Goal: Task Accomplishment & Management: Use online tool/utility

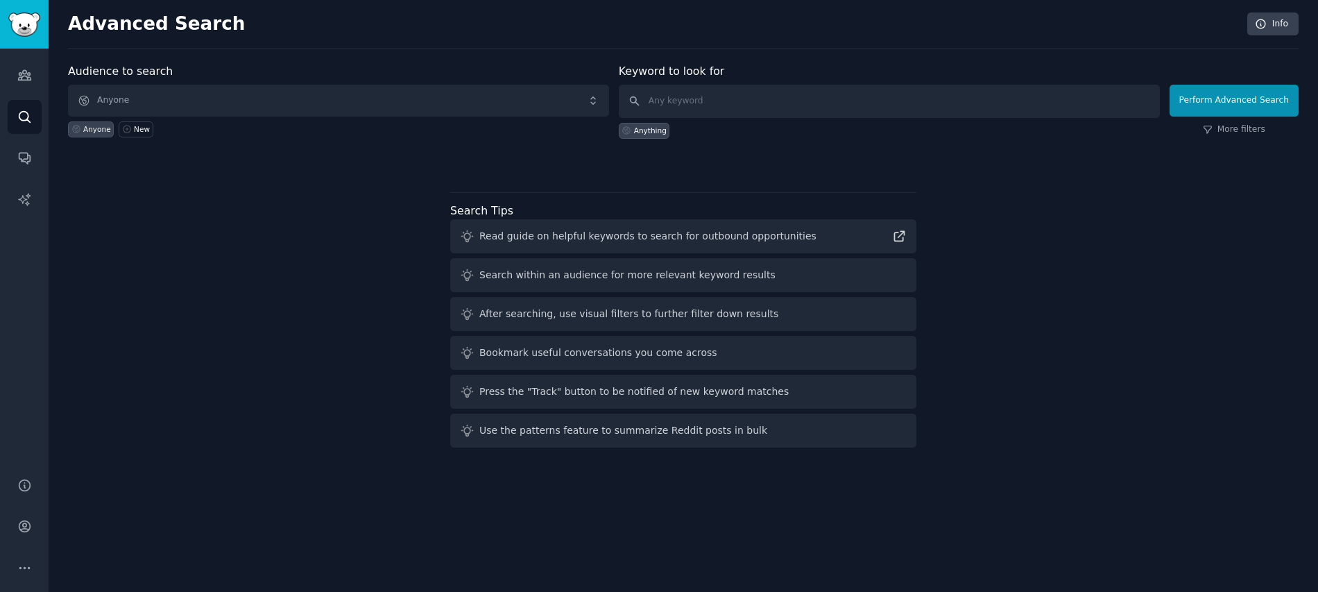
scroll to position [1348, 0]
click at [716, 99] on input "text" at bounding box center [889, 101] width 541 height 33
type input "thca"
click button "Perform Advanced Search" at bounding box center [1234, 101] width 129 height 32
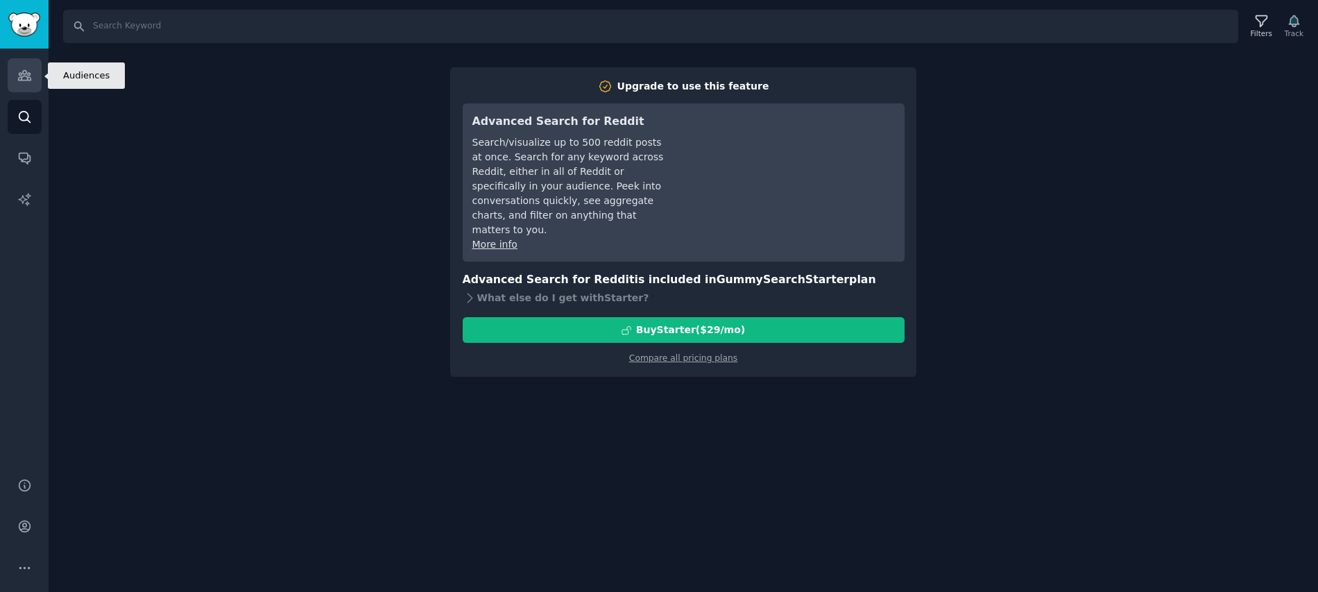
click at [25, 80] on icon "Sidebar" at bounding box center [24, 75] width 15 height 15
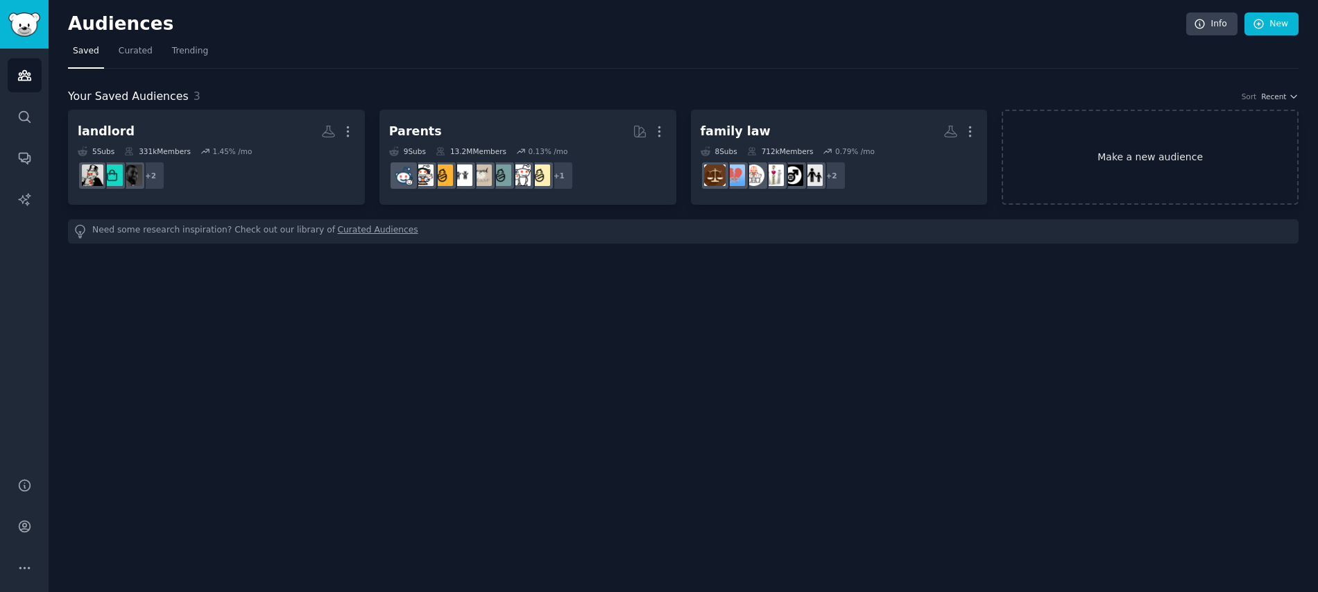
click at [1088, 148] on link "Make a new audience" at bounding box center [1150, 157] width 297 height 95
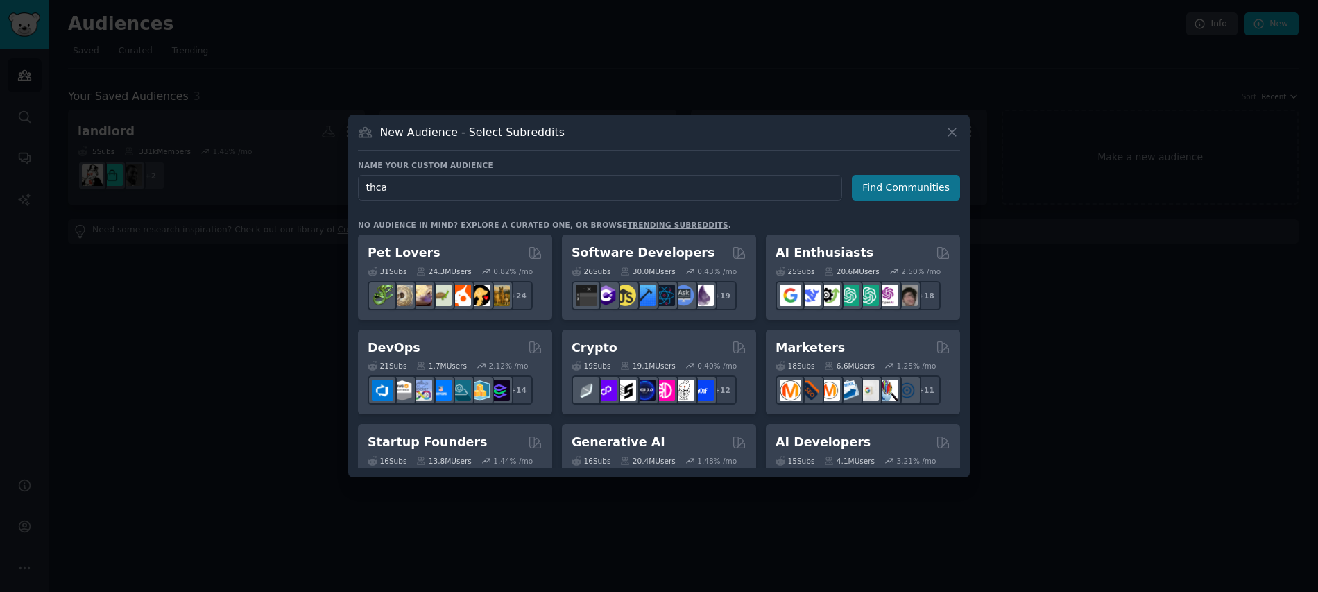
type input "thca"
click at [940, 196] on button "Find Communities" at bounding box center [906, 188] width 108 height 26
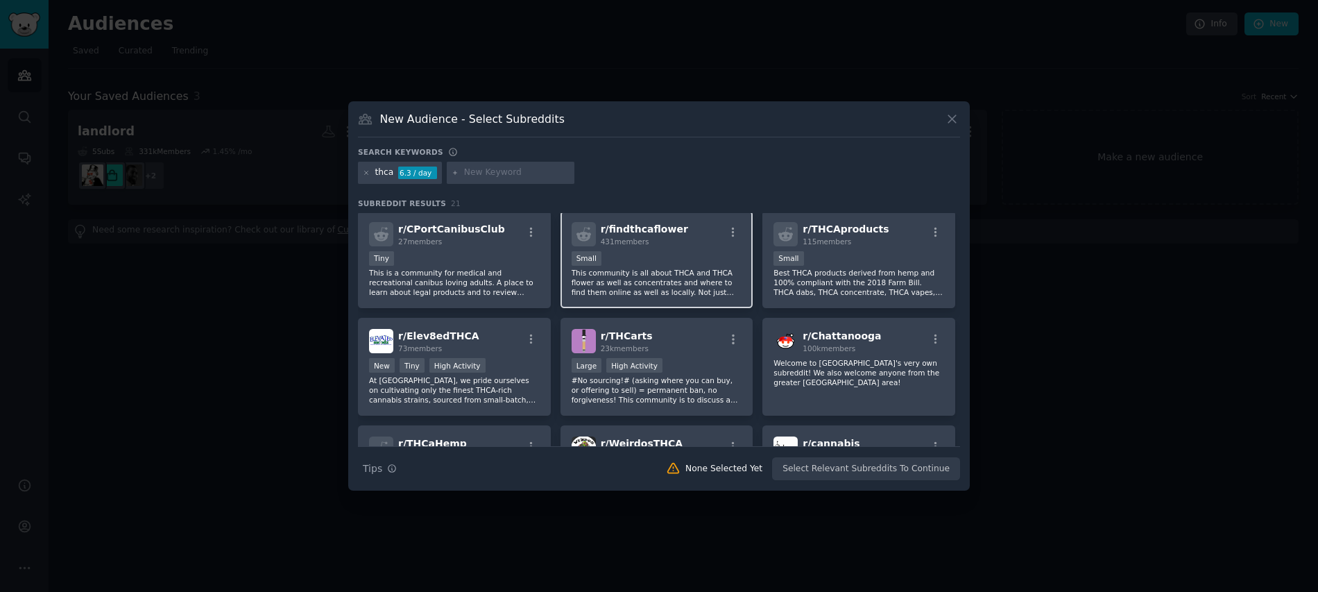
scroll to position [3, 0]
click at [647, 330] on div "r/ THCarts 23k members" at bounding box center [657, 340] width 171 height 24
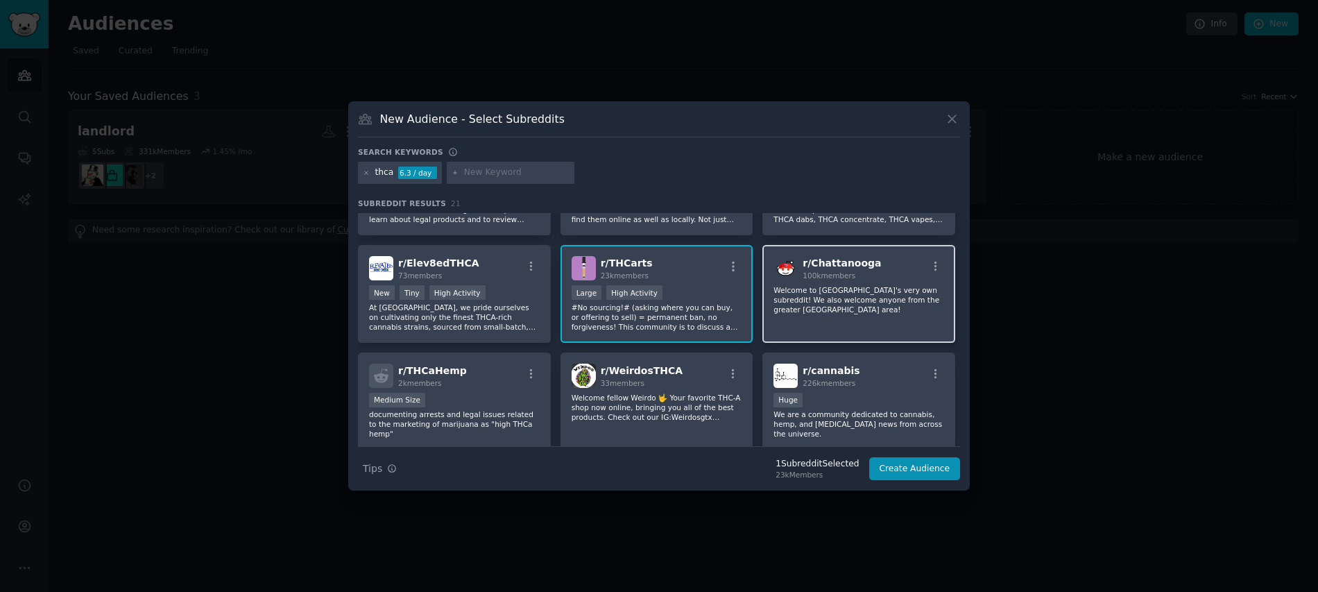
scroll to position [110, 0]
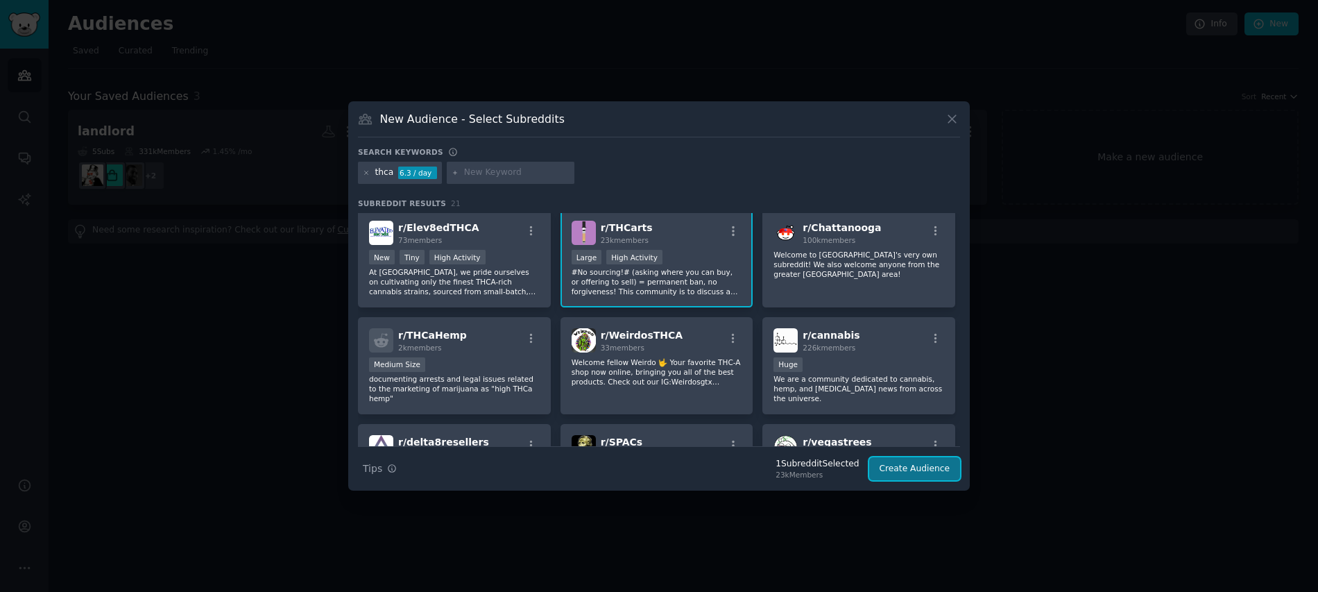
click at [899, 471] on button "Create Audience" at bounding box center [915, 469] width 92 height 24
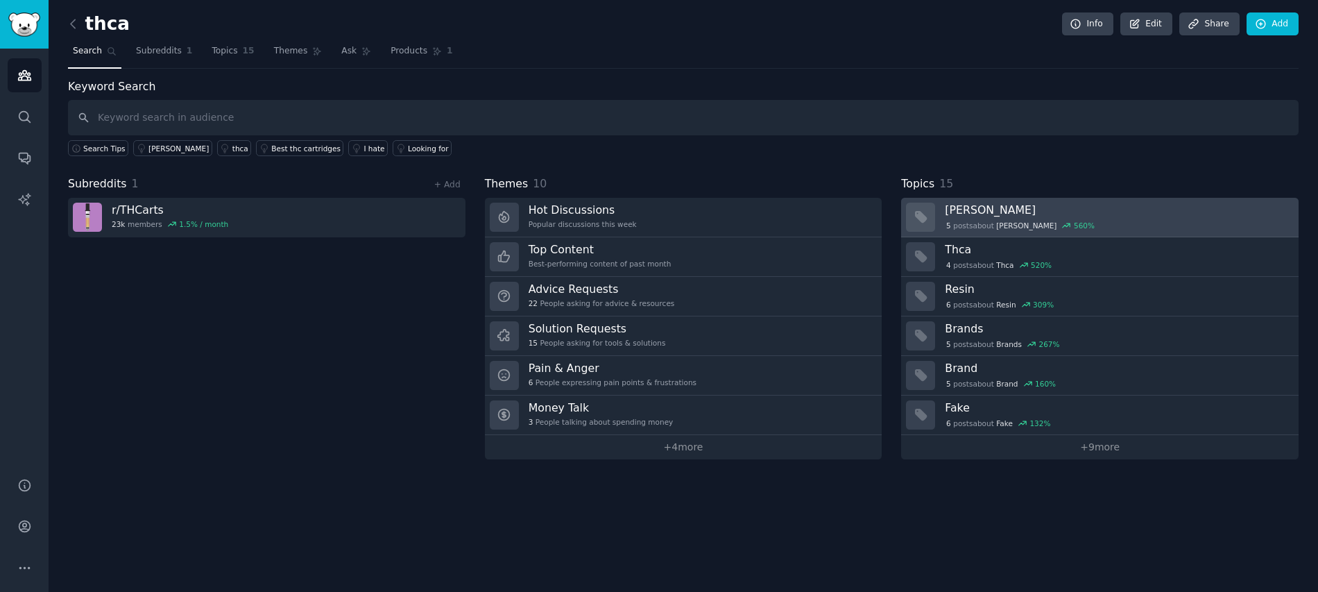
click at [971, 216] on h3 "[PERSON_NAME]" at bounding box center [1117, 210] width 344 height 15
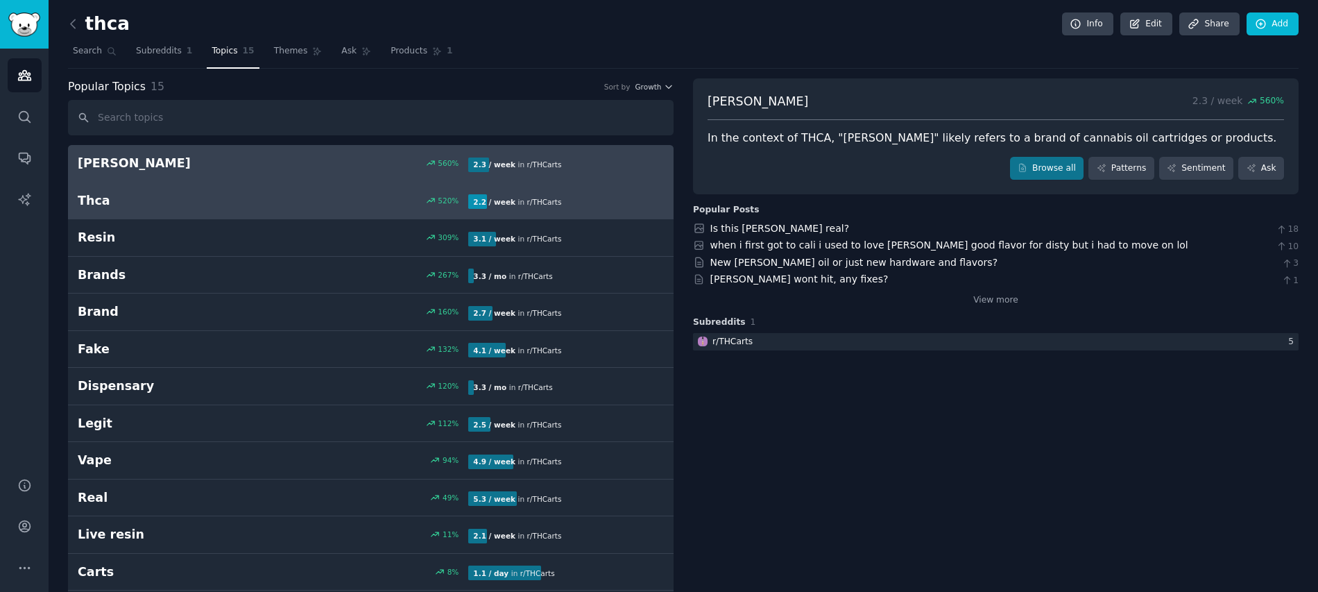
click at [298, 198] on div "520 %" at bounding box center [371, 201] width 196 height 10
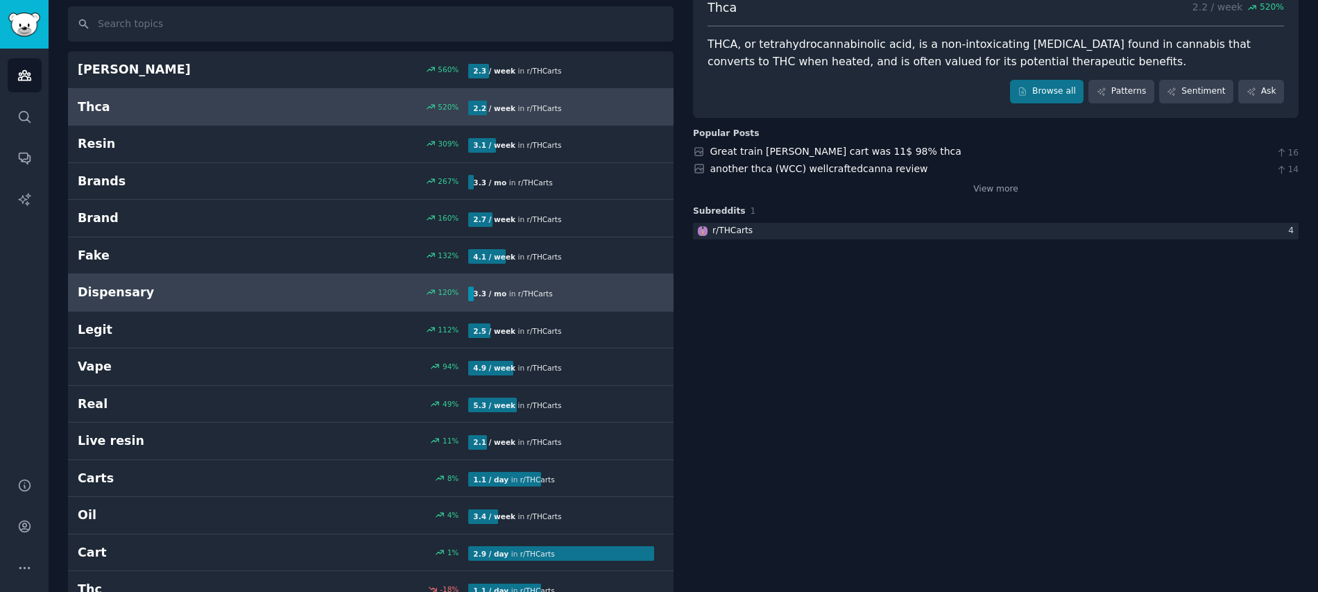
scroll to position [101, 0]
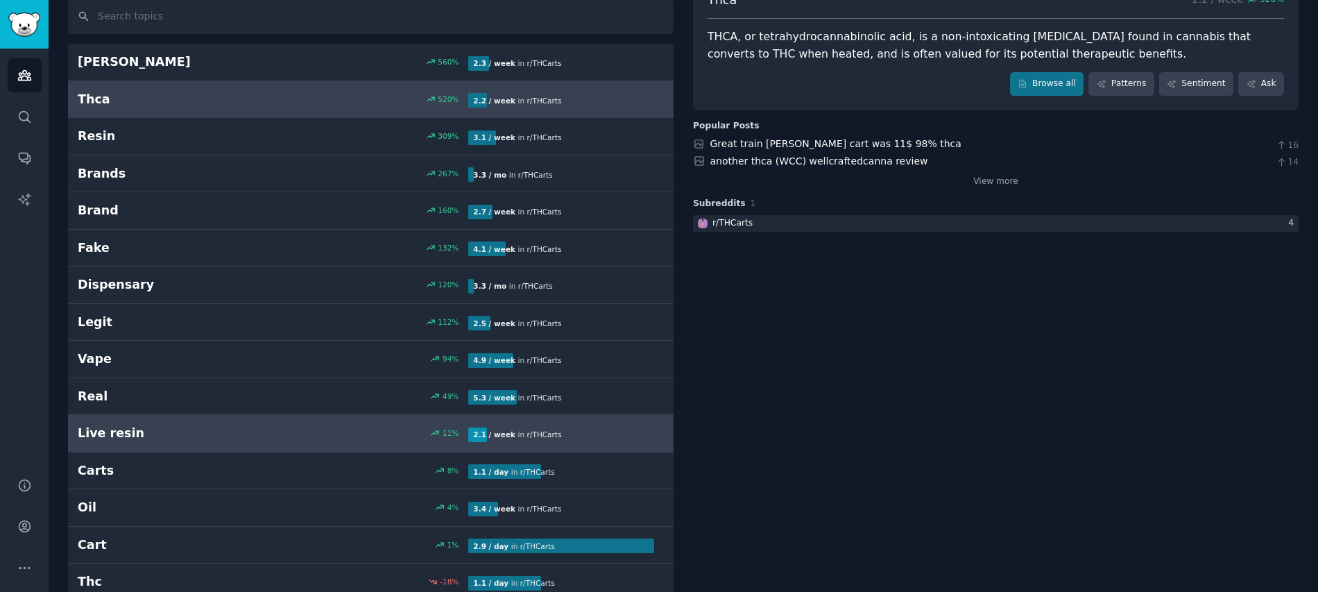
click at [377, 421] on link "Live resin 11 % 2.1 / week in r/ THCarts" at bounding box center [371, 433] width 606 height 37
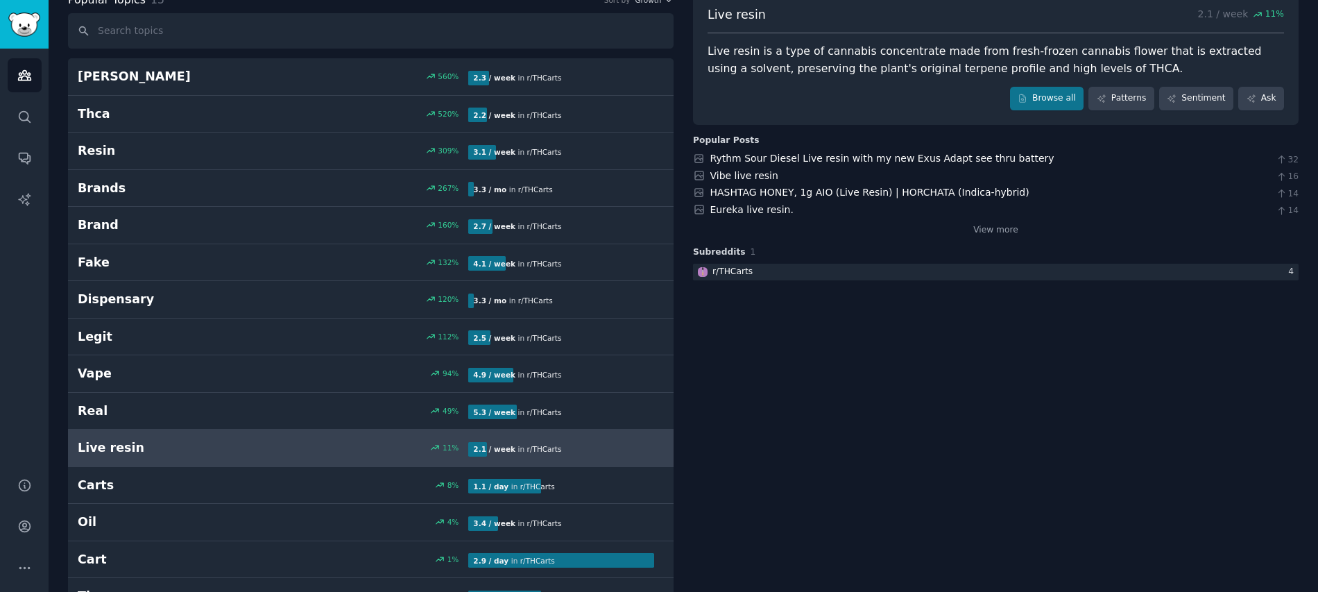
scroll to position [85, 0]
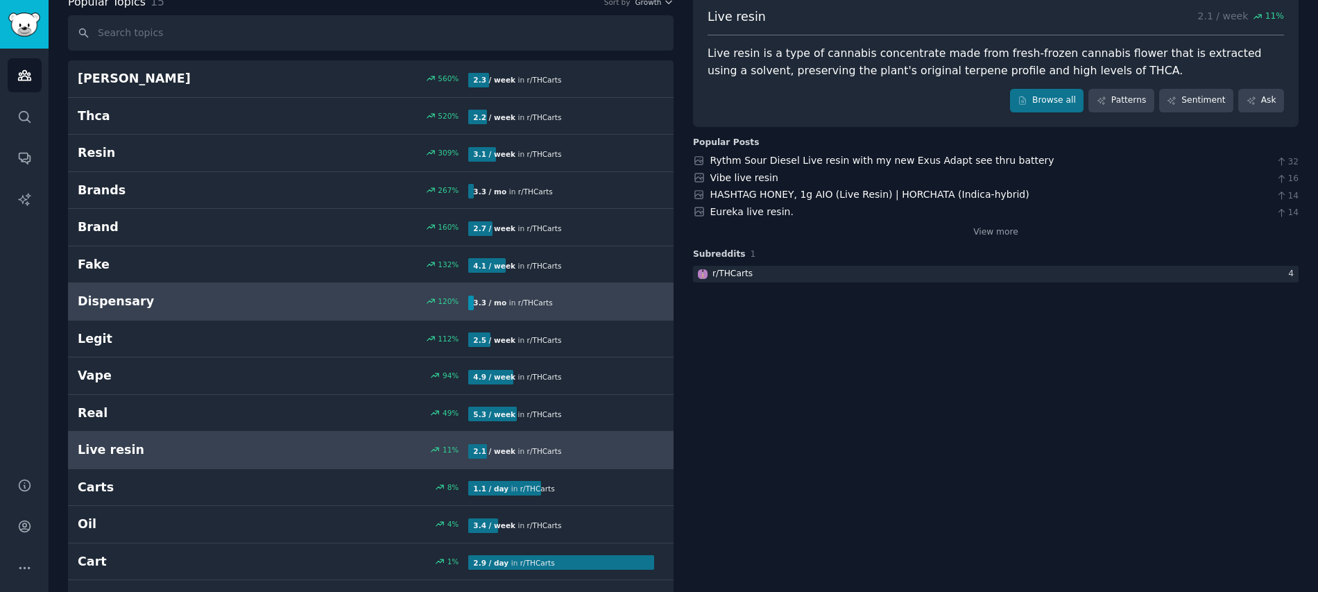
click at [180, 298] on h2 "Dispensary" at bounding box center [176, 301] width 196 height 17
